Goal: Transaction & Acquisition: Purchase product/service

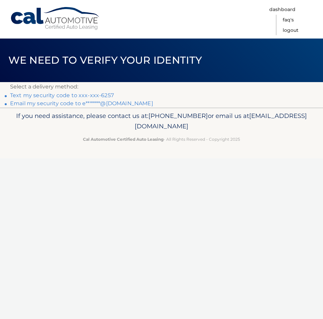
click at [104, 95] on link "Text my security code to xxx-xxx-6257" at bounding box center [62, 95] width 104 height 6
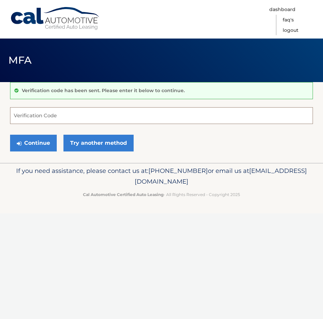
click at [110, 114] on input "Verification Code" at bounding box center [161, 115] width 302 height 17
type input "773305"
click at [37, 146] on button "Continue" at bounding box center [33, 143] width 47 height 17
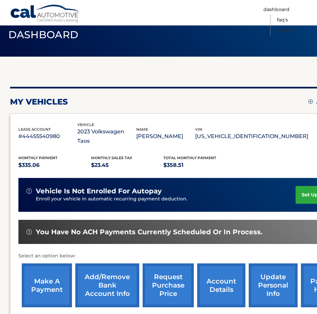
scroll to position [92, 0]
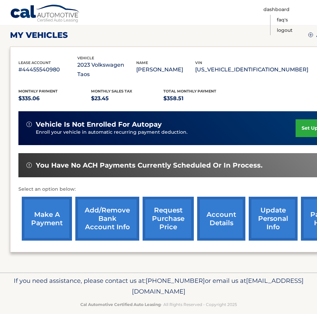
click at [43, 211] on link "make a payment" at bounding box center [47, 219] width 50 height 44
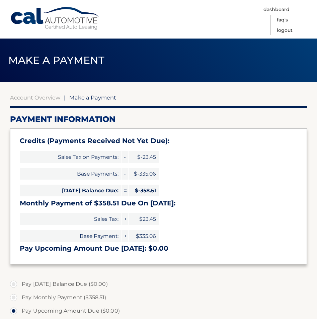
select select "YmYyNDBkM2MtYjU3ZC00ZDMyLTg0ZjItMTI3YmFlODU5NWU1"
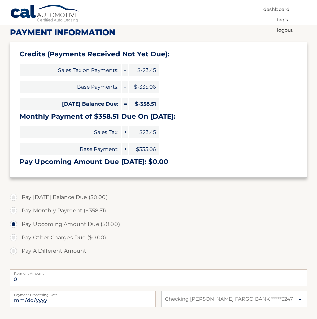
scroll to position [101, 0]
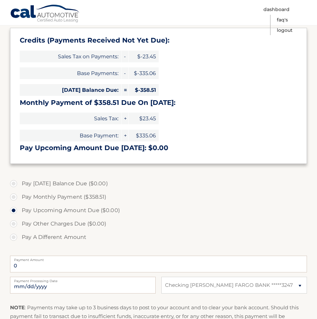
click at [15, 198] on label "Pay Monthly Payment ($358.51)" at bounding box center [158, 196] width 297 height 13
click at [15, 198] on input "Pay Monthly Payment ($358.51)" at bounding box center [16, 195] width 7 height 11
radio input "true"
type input "358.51"
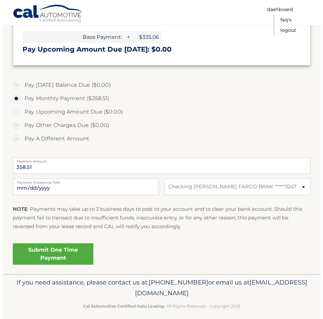
scroll to position [201, 0]
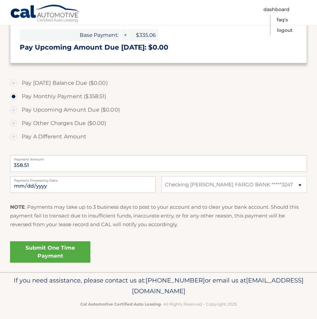
click at [68, 255] on link "Submit One Time Payment" at bounding box center [50, 251] width 80 height 21
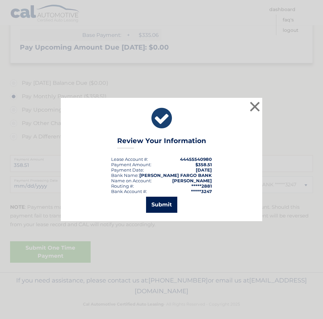
click at [152, 204] on button "Submit" at bounding box center [161, 205] width 31 height 16
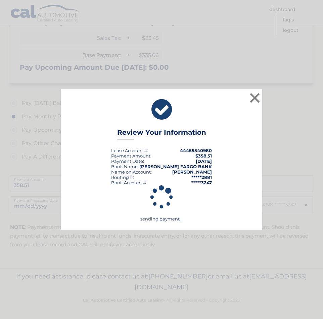
scroll to position [181, 0]
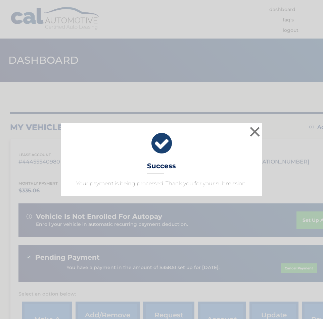
click at [245, 217] on div "× Success Your payment is being processed. Thank you for your submission. Loadi…" at bounding box center [161, 159] width 323 height 319
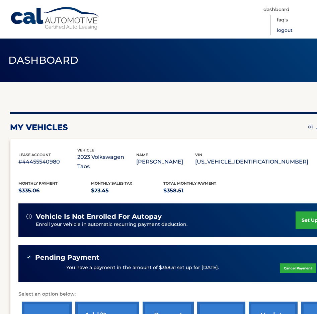
click at [288, 29] on link "Logout" at bounding box center [285, 30] width 16 height 10
